Goal: Information Seeking & Learning: Check status

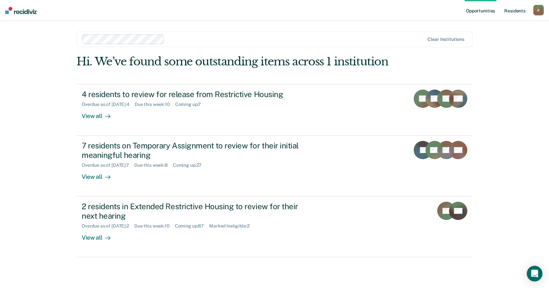
click at [512, 10] on link "Resident s" at bounding box center [515, 10] width 24 height 21
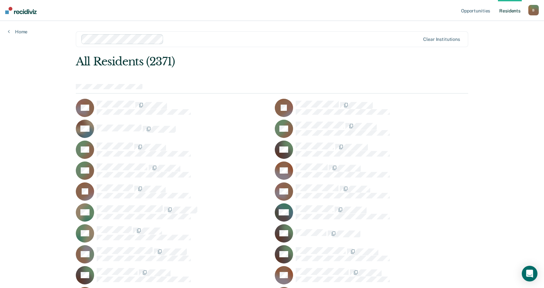
scroll to position [8552, 0]
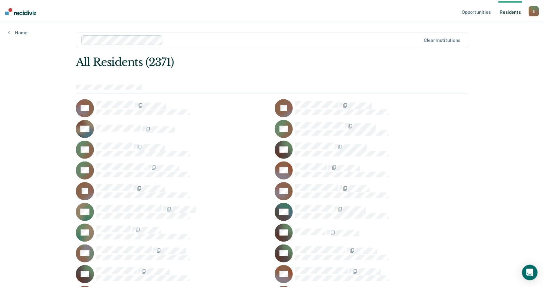
scroll to position [8552, 0]
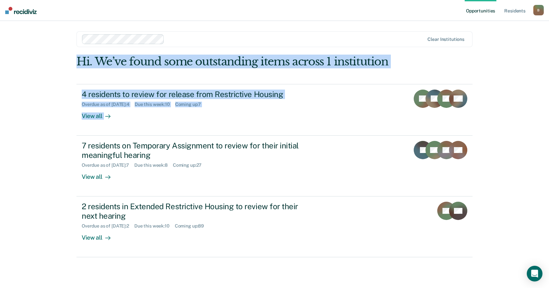
click at [544, 25] on div "Opportunities Resident s [PERSON_NAME][EMAIL_ADDRESS][PERSON_NAME][DOMAIN_NAME]…" at bounding box center [274, 144] width 549 height 288
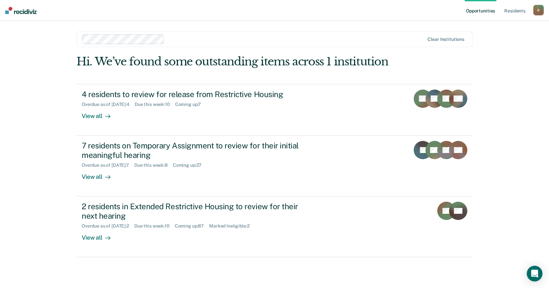
click at [511, 193] on div "Opportunities Resident s [PERSON_NAME][EMAIL_ADDRESS][PERSON_NAME][DOMAIN_NAME]…" at bounding box center [274, 144] width 549 height 288
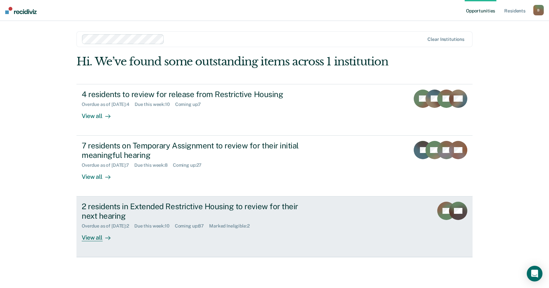
click at [90, 237] on div "View all" at bounding box center [100, 234] width 37 height 13
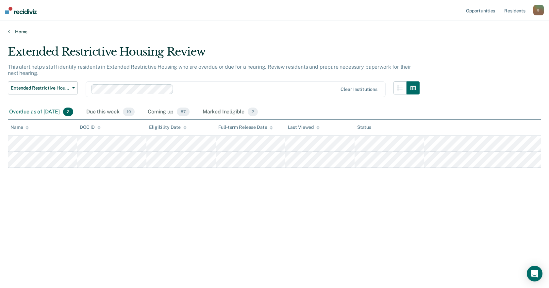
click at [9, 30] on icon at bounding box center [9, 31] width 2 height 5
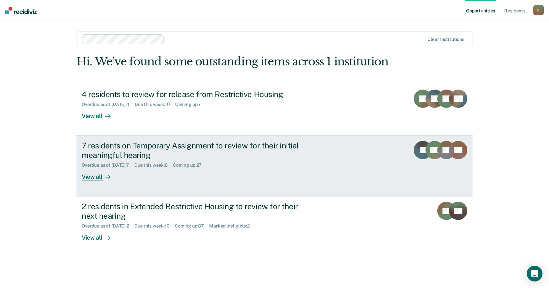
click at [95, 180] on div "View all" at bounding box center [100, 174] width 37 height 13
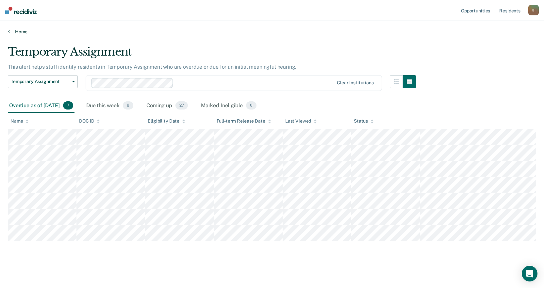
click at [10, 31] on link "Home" at bounding box center [272, 32] width 528 height 6
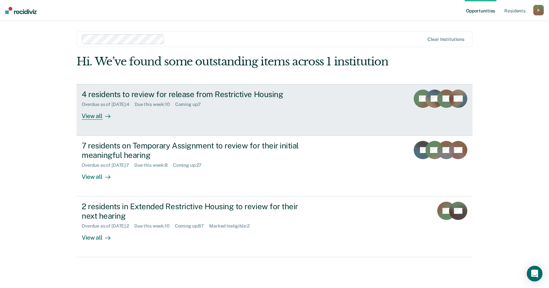
click at [93, 115] on div "View all" at bounding box center [100, 113] width 37 height 13
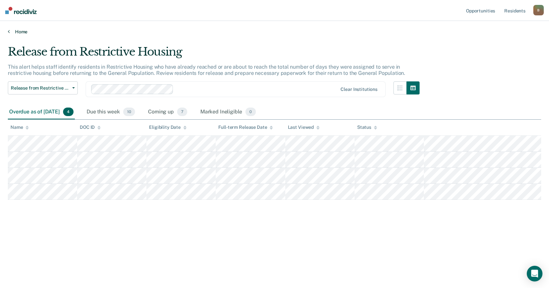
click at [10, 32] on link "Home" at bounding box center [274, 32] width 533 height 6
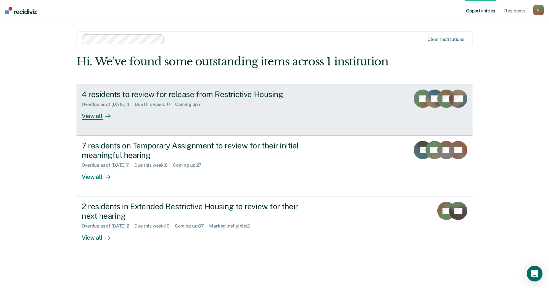
click at [98, 117] on div "View all" at bounding box center [100, 113] width 37 height 13
